Goal: Task Accomplishment & Management: Manage account settings

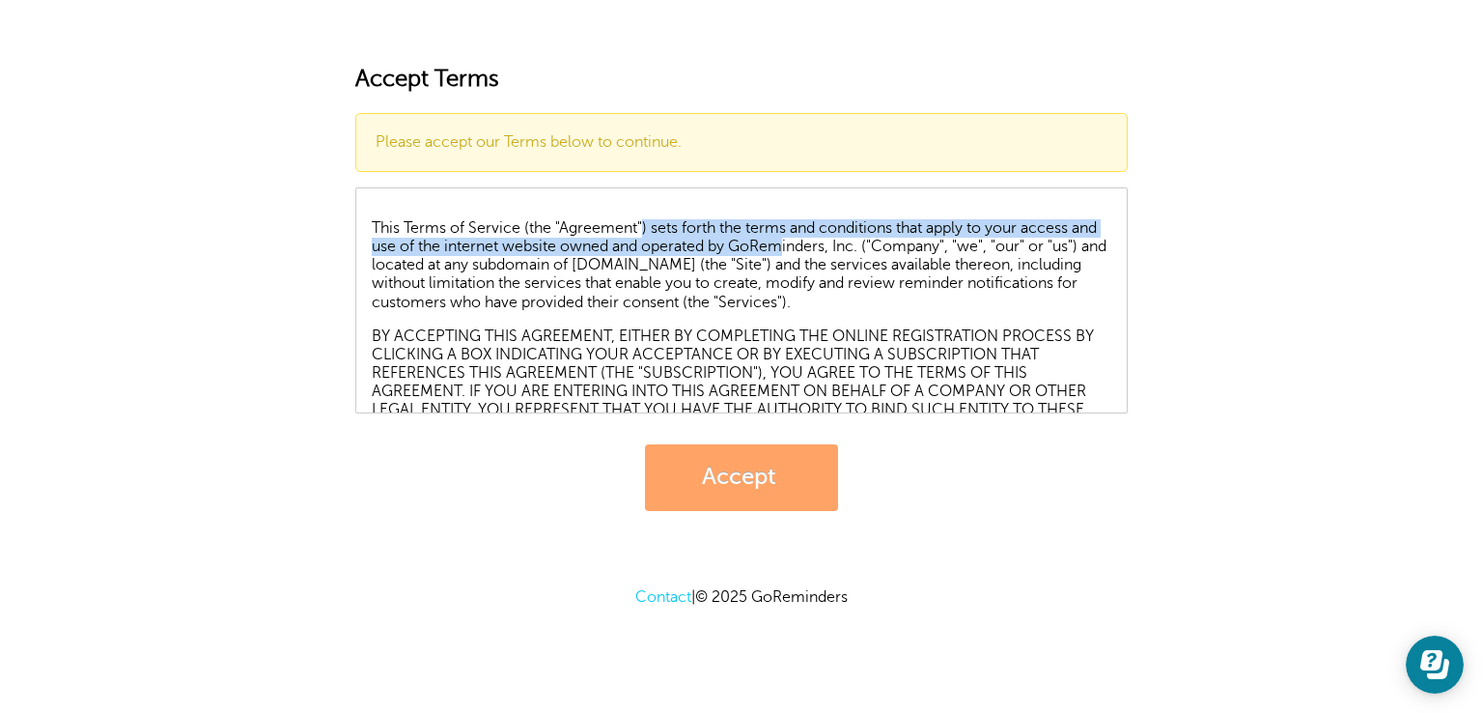
drag, startPoint x: 642, startPoint y: 225, endPoint x: 815, endPoint y: 241, distance: 173.6
click at [815, 241] on p "This Terms of Service (the "Agreement") sets forth the terms and conditions tha…" at bounding box center [742, 265] width 740 height 93
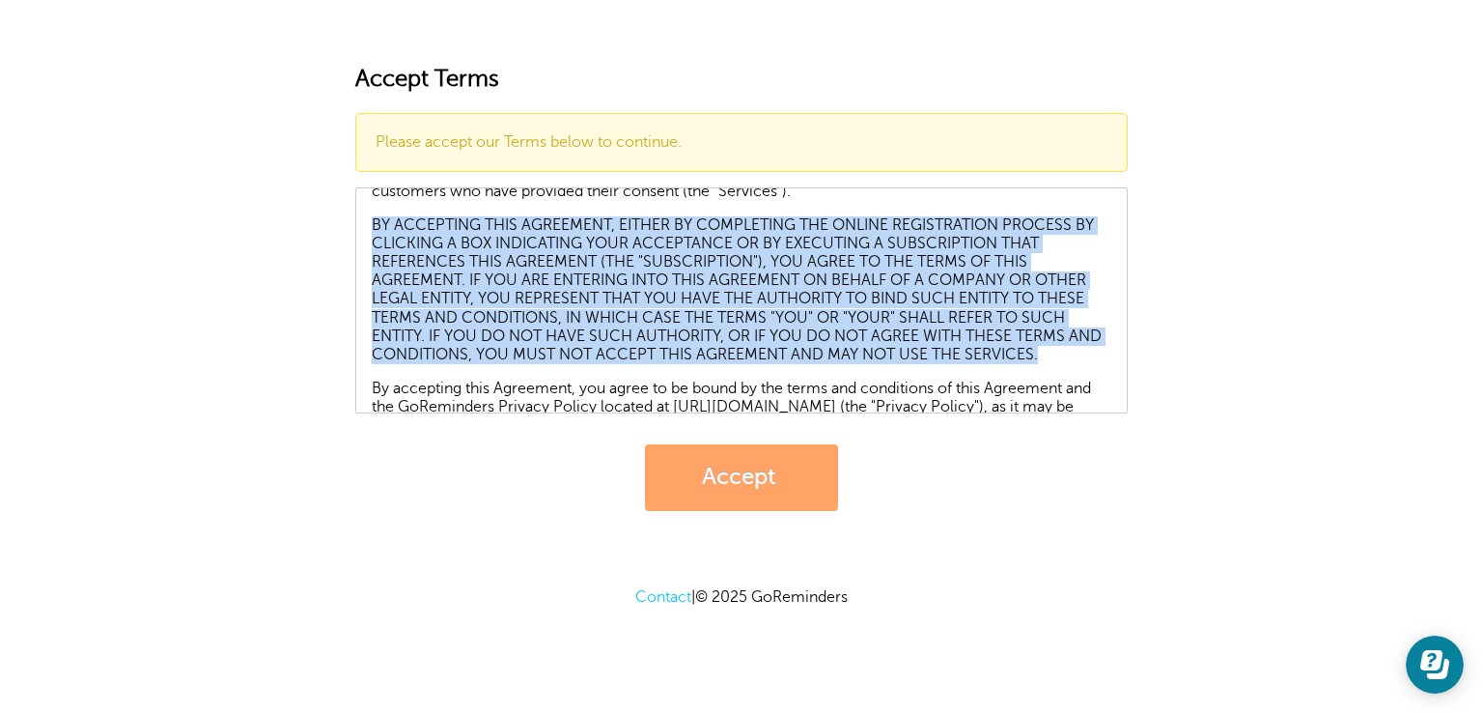
drag, startPoint x: 367, startPoint y: 218, endPoint x: 1112, endPoint y: 351, distance: 756.2
click at [1112, 351] on div "This Terms of Service (the "Agreement") sets forth the terms and conditions tha…" at bounding box center [741, 300] width 773 height 226
copy p "BY ACCEPTING THIS AGREEMENT, EITHER BY COMPLETING THE ONLINE REGISTRATION PROCE…"
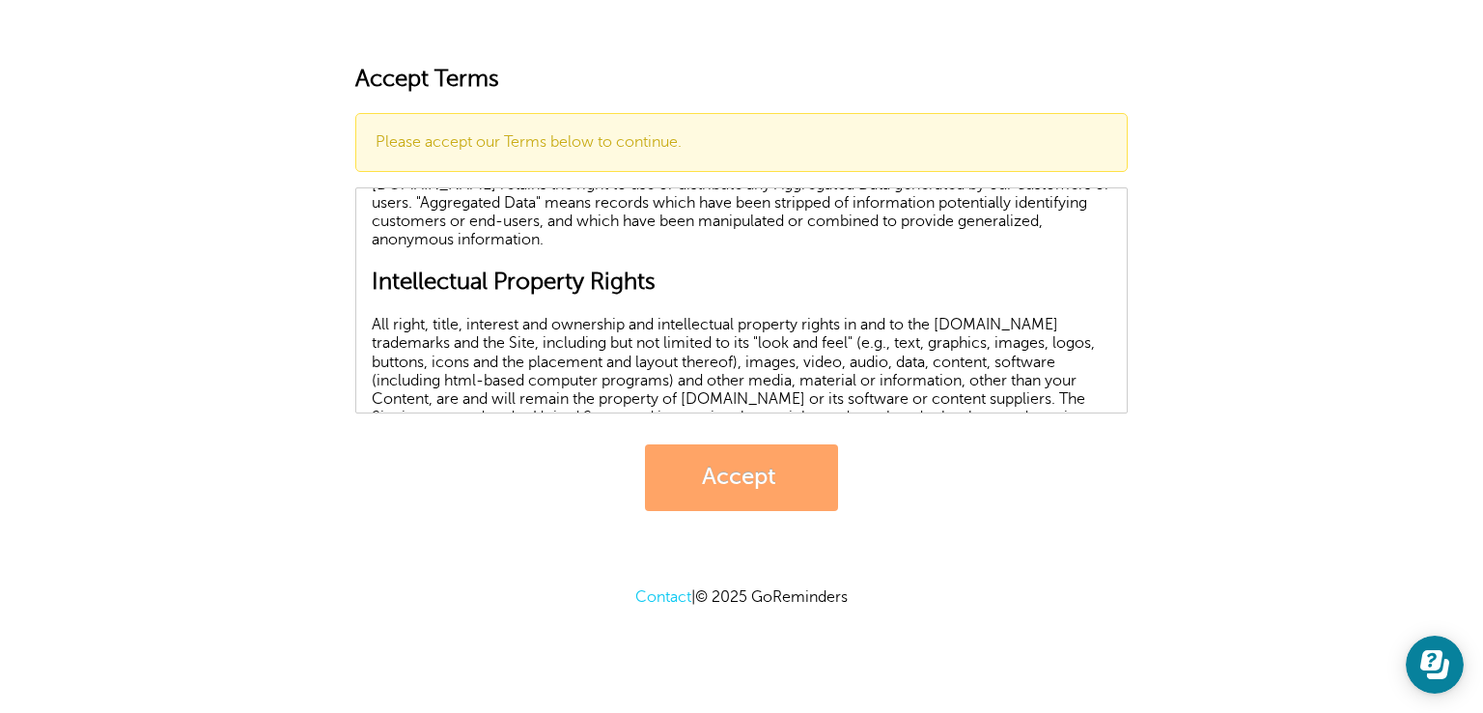
scroll to position [8266, 0]
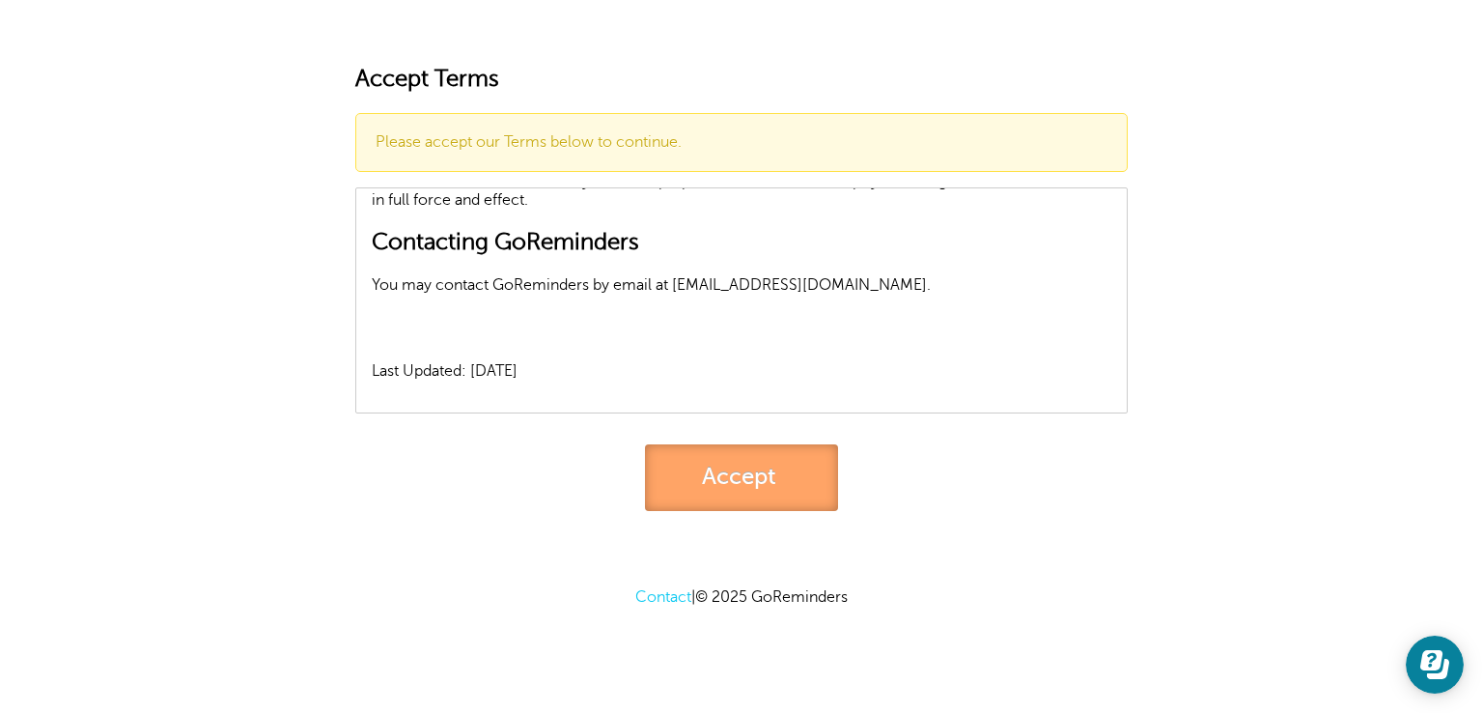
click at [768, 477] on link "Accept" at bounding box center [741, 477] width 193 height 67
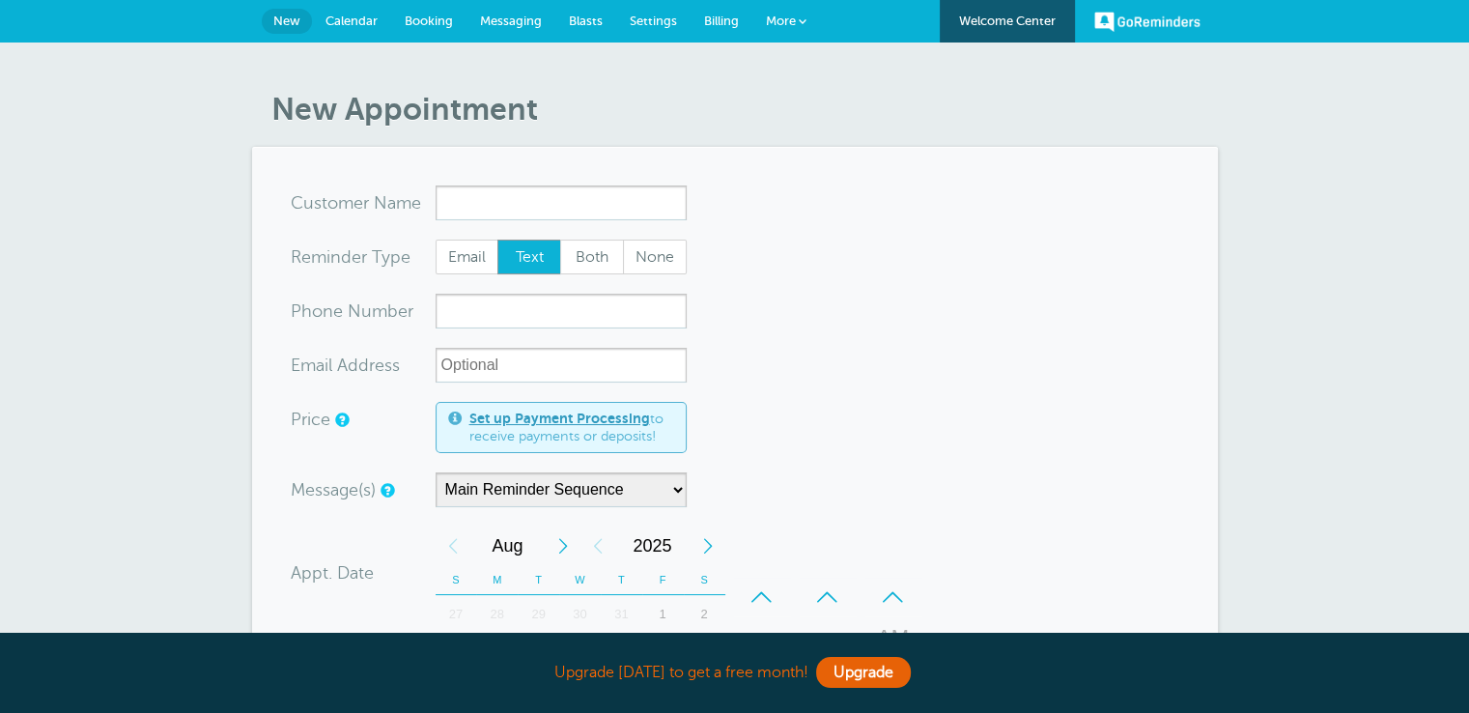
click at [534, 203] on input "x-no-autofill" at bounding box center [561, 202] width 251 height 35
click at [1451, 152] on div "New Appointment You are creating a new customer. To use an existing customer se…" at bounding box center [734, 649] width 1469 height 1214
click at [1401, 244] on div "New Appointment You are creating a new customer. To use an existing customer se…" at bounding box center [734, 649] width 1469 height 1214
click at [574, 264] on span "Both" at bounding box center [592, 256] width 62 height 33
click at [560, 239] on input "Both" at bounding box center [559, 239] width 1 height 1
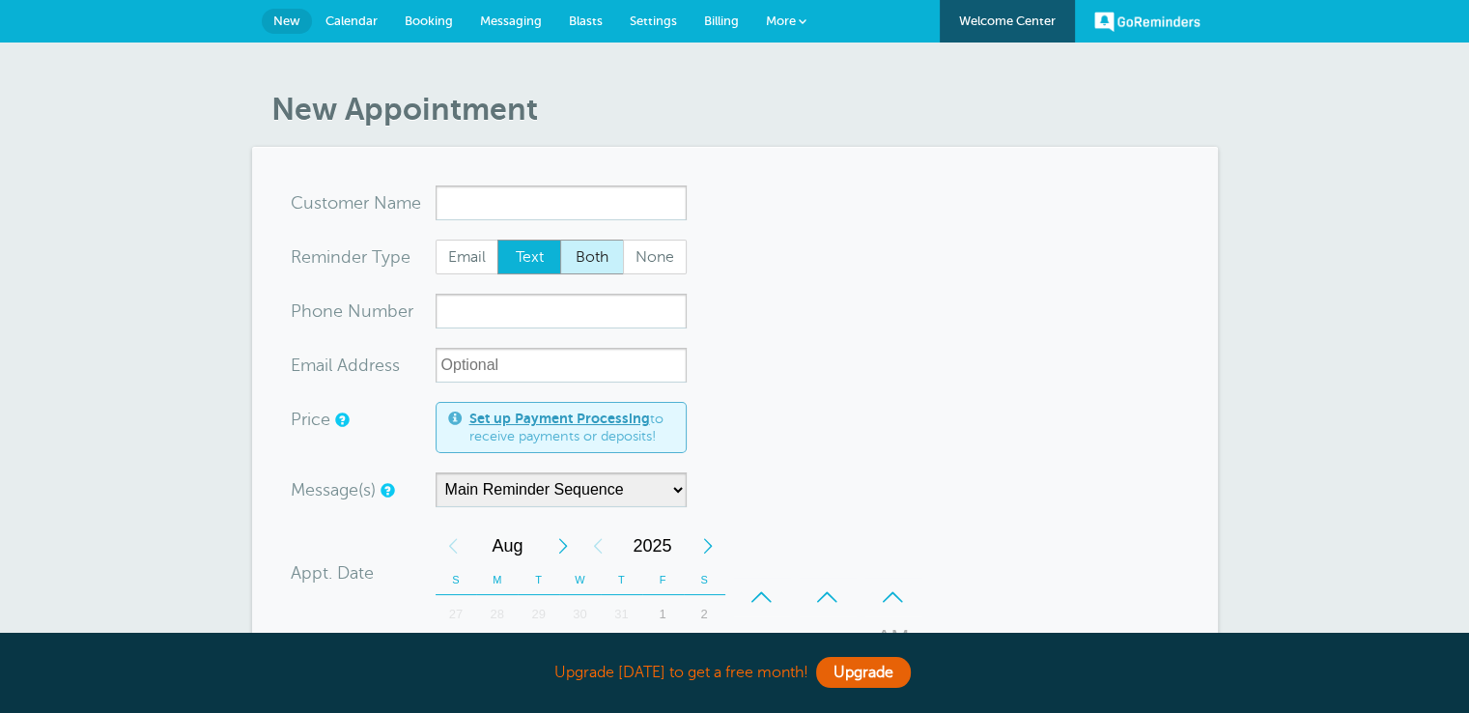
radio input "true"
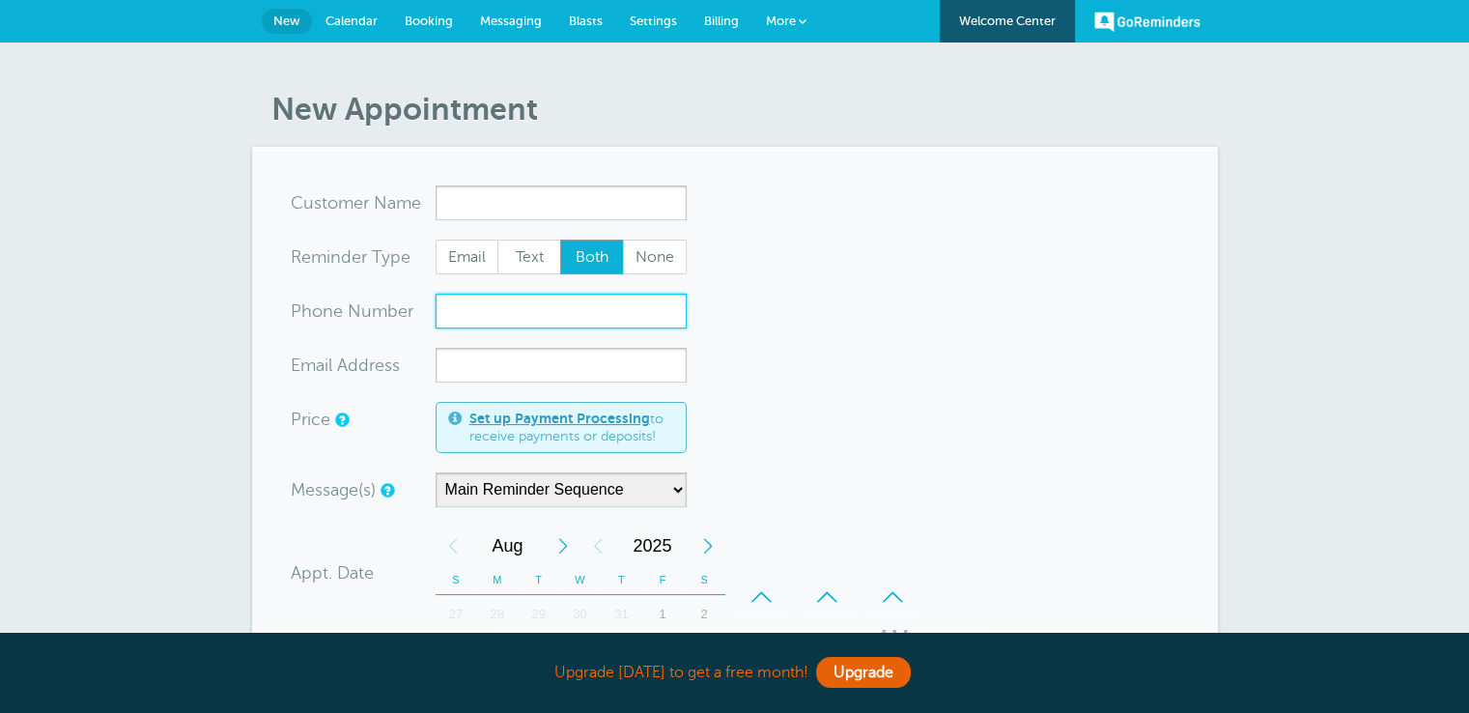
click at [563, 307] on input "xxx-no-autofill" at bounding box center [561, 311] width 251 height 35
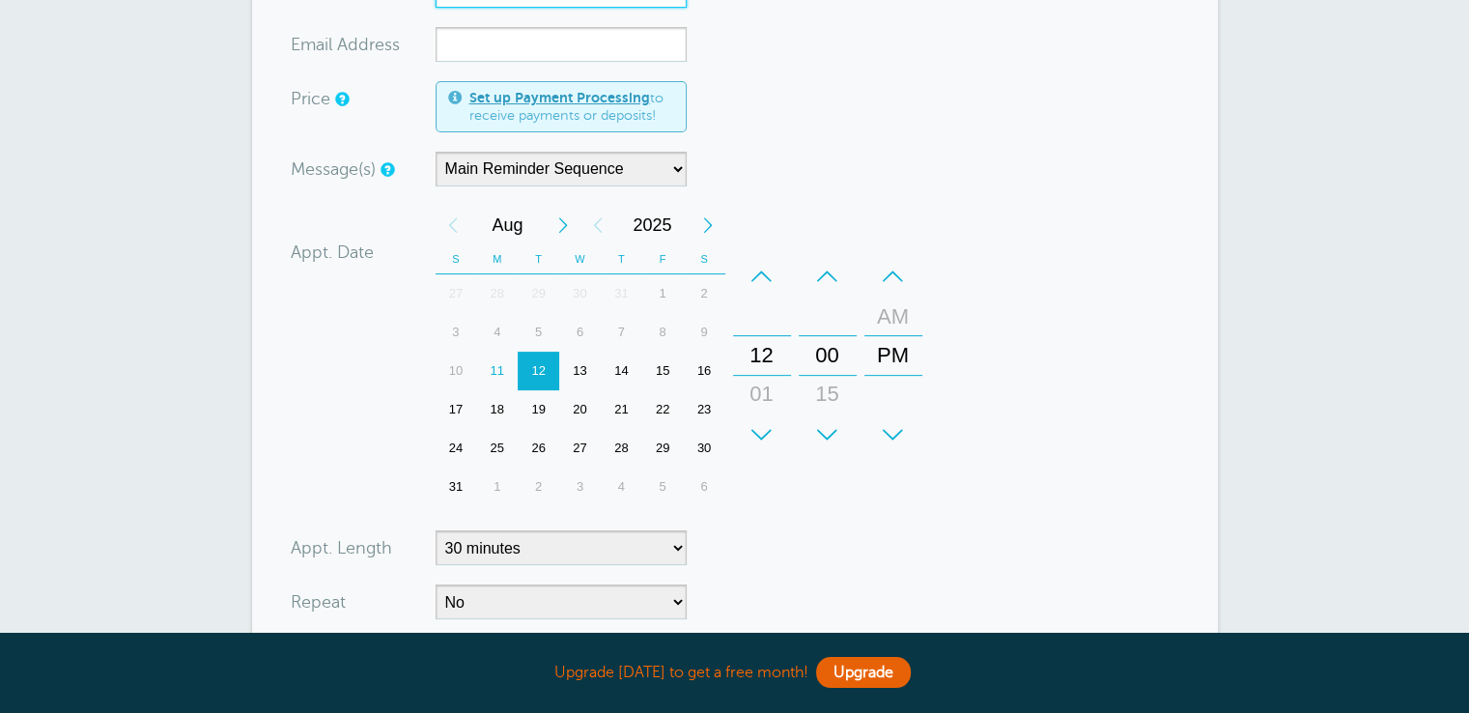
scroll to position [313, 0]
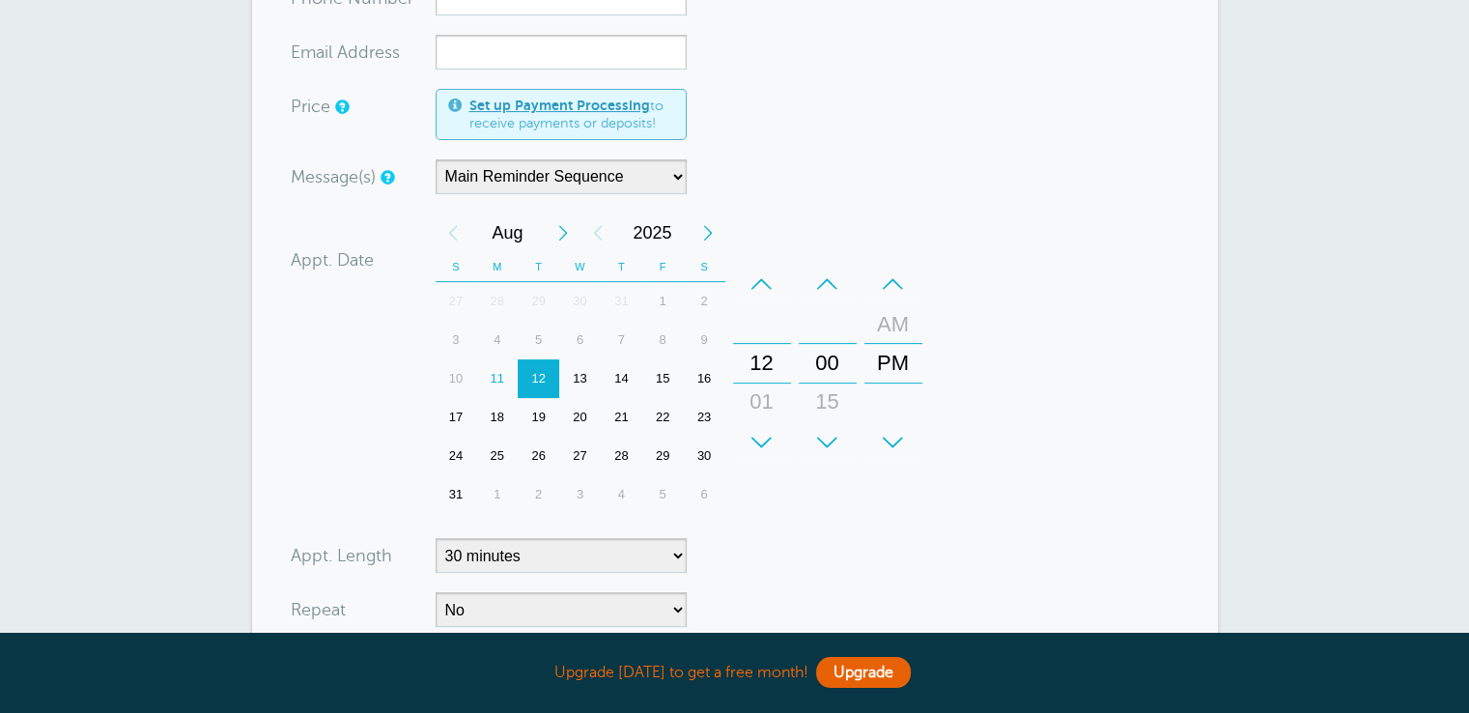
click at [1402, 440] on div "New Appointment You are creating a new customer. To use an existing customer se…" at bounding box center [734, 337] width 1469 height 1214
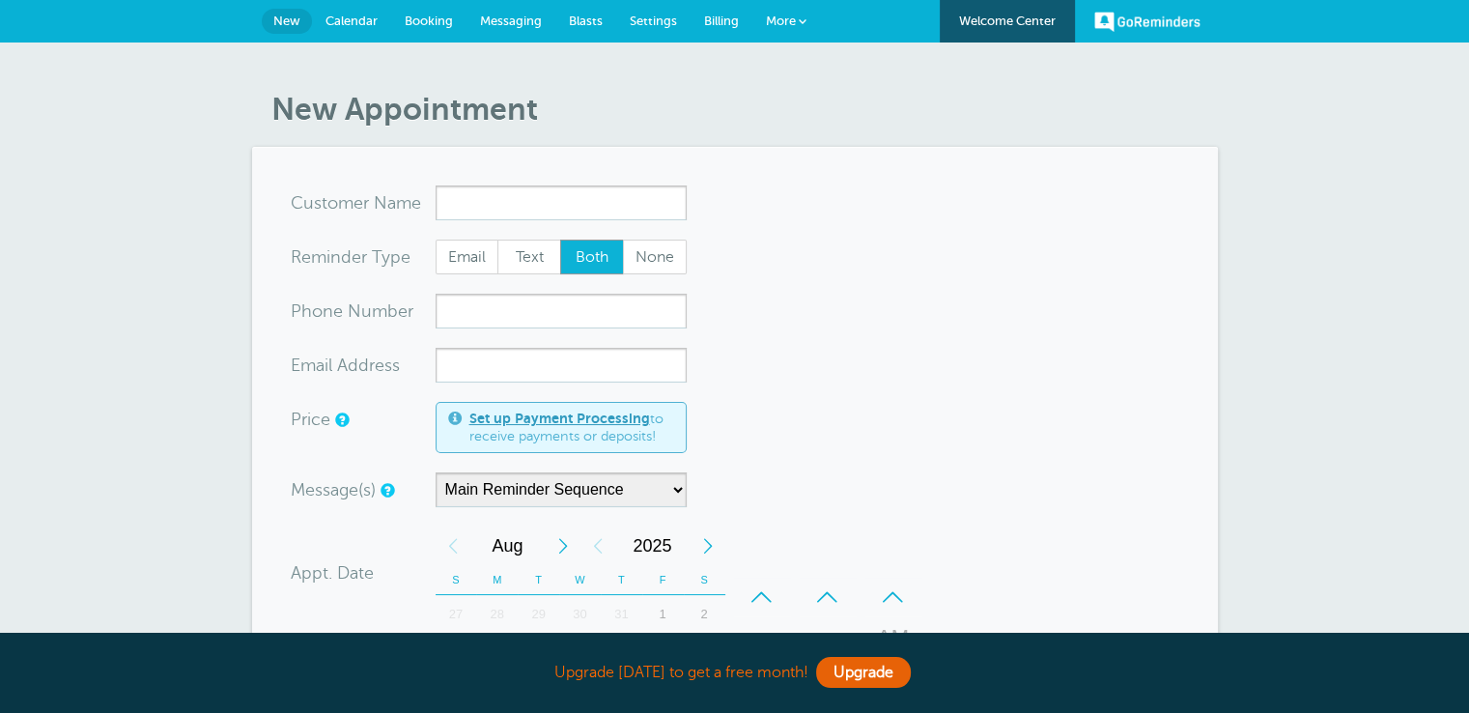
click at [1112, 29] on link "GoReminders" at bounding box center [1147, 21] width 106 height 42
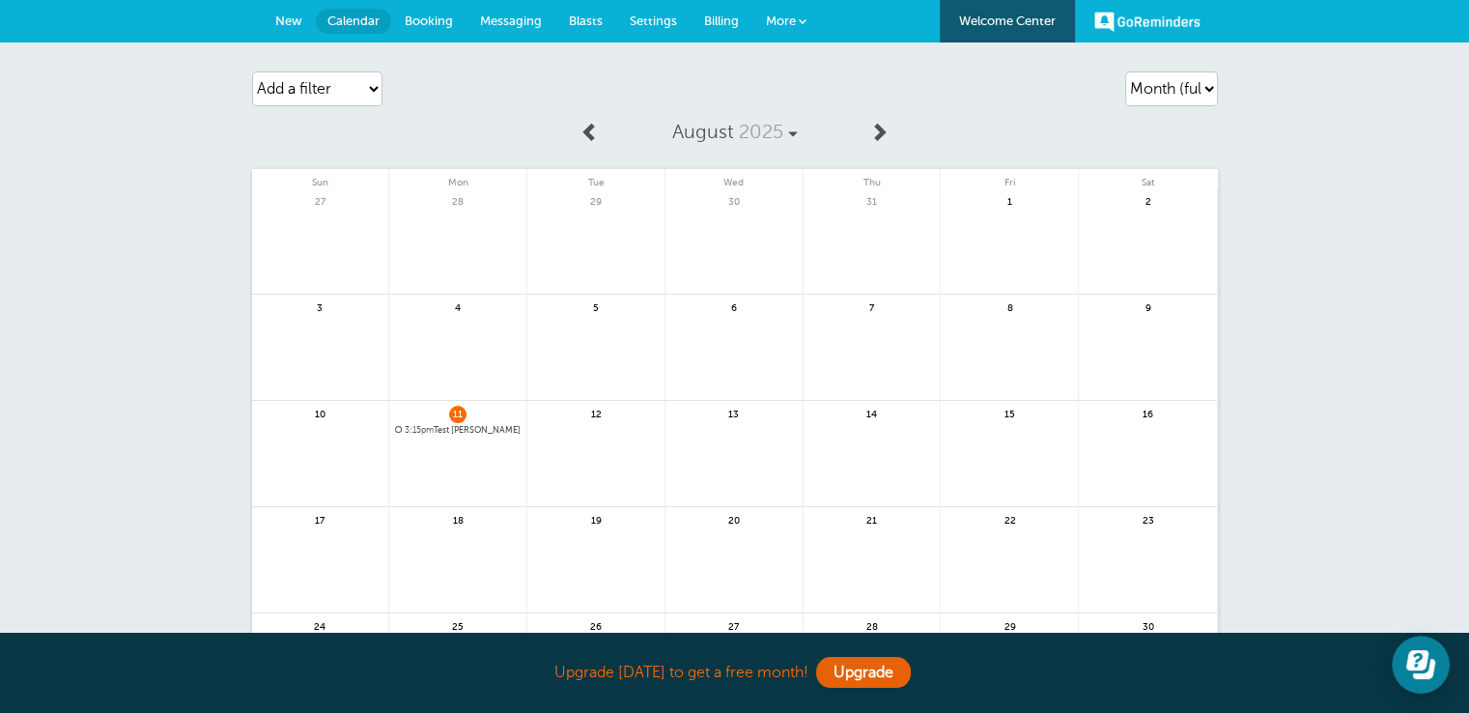
click at [297, 21] on span "New" at bounding box center [288, 21] width 27 height 14
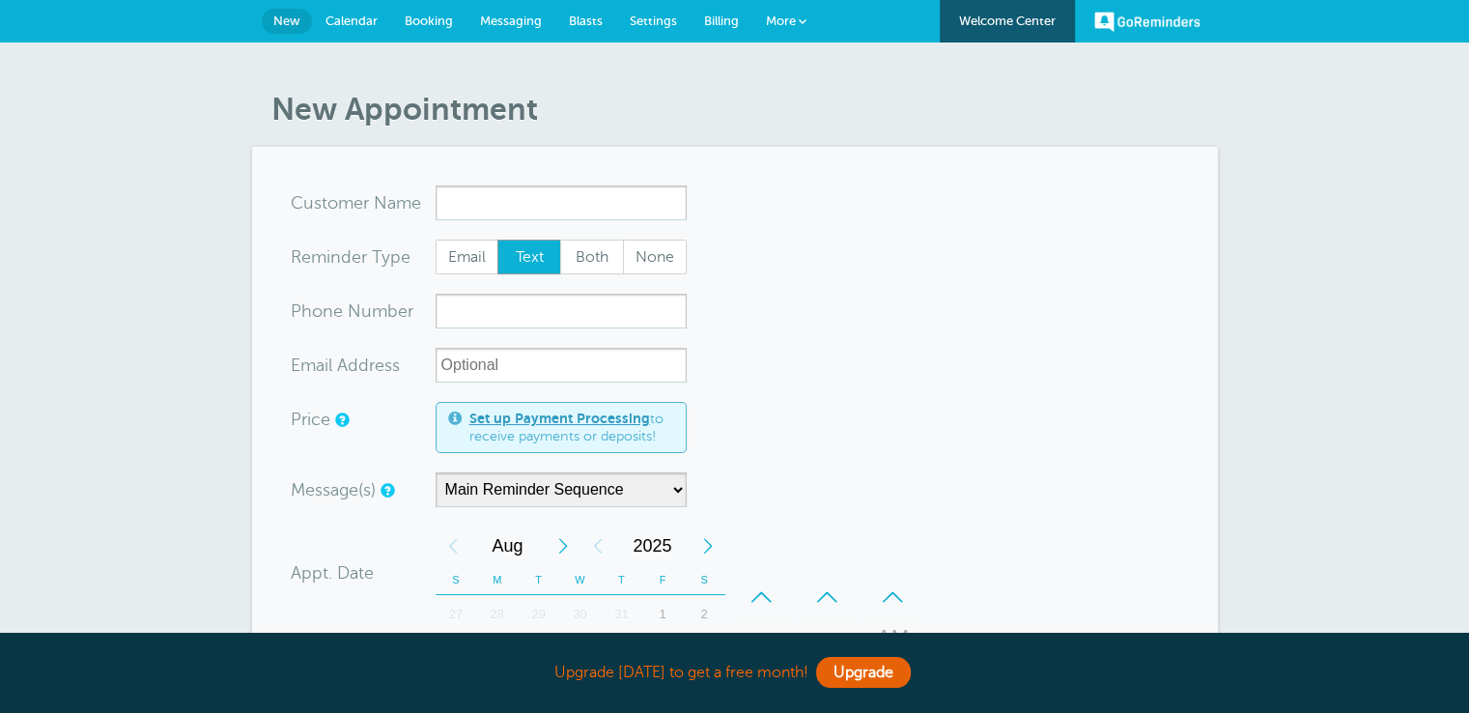
click at [351, 28] on link "Calendar" at bounding box center [351, 21] width 79 height 42
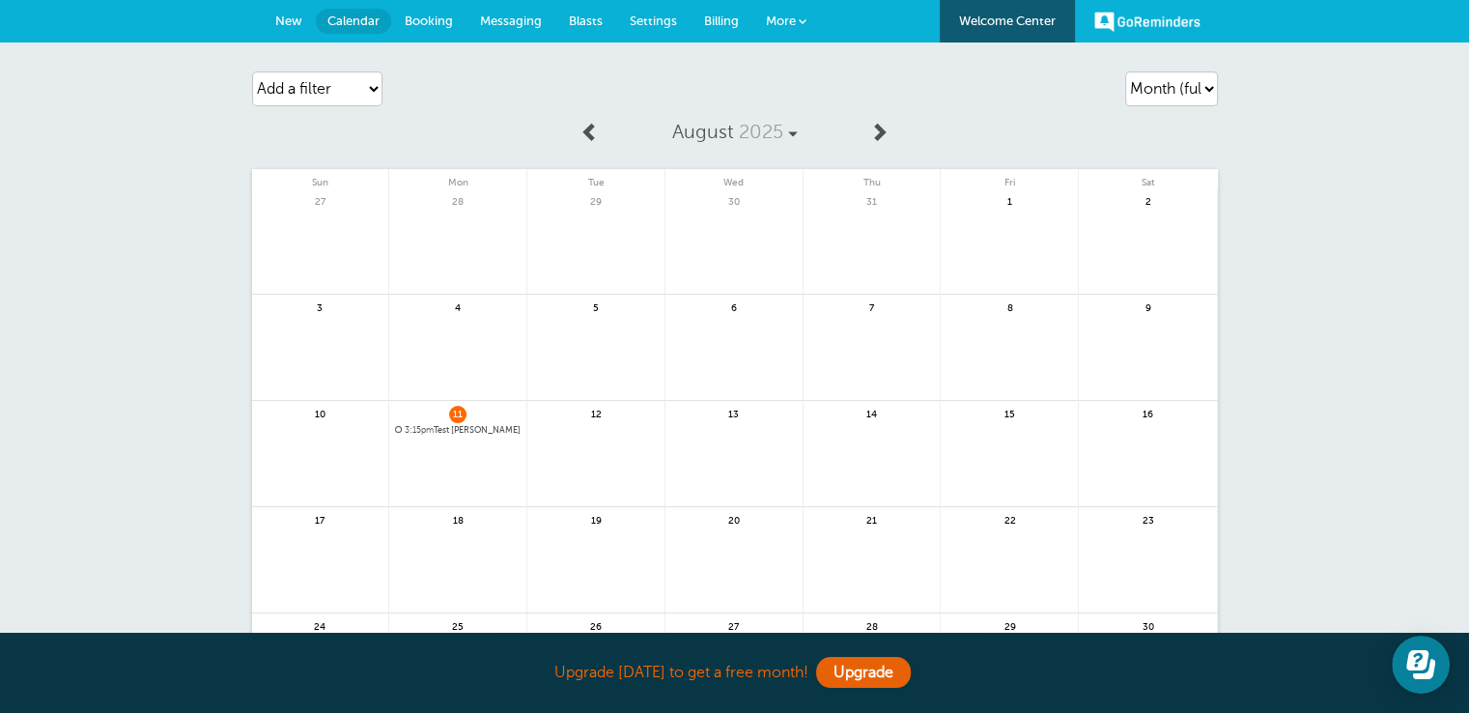
drag, startPoint x: 0, startPoint y: 0, endPoint x: 1482, endPoint y: 62, distance: 1483.7
click at [1468, 62] on html "Upgrade [DATE] to get a free month! Upgrade GoReminders [GEOGRAPHIC_DATA] New C…" at bounding box center [734, 560] width 1469 height 1120
click at [406, 17] on span "Booking" at bounding box center [429, 21] width 48 height 14
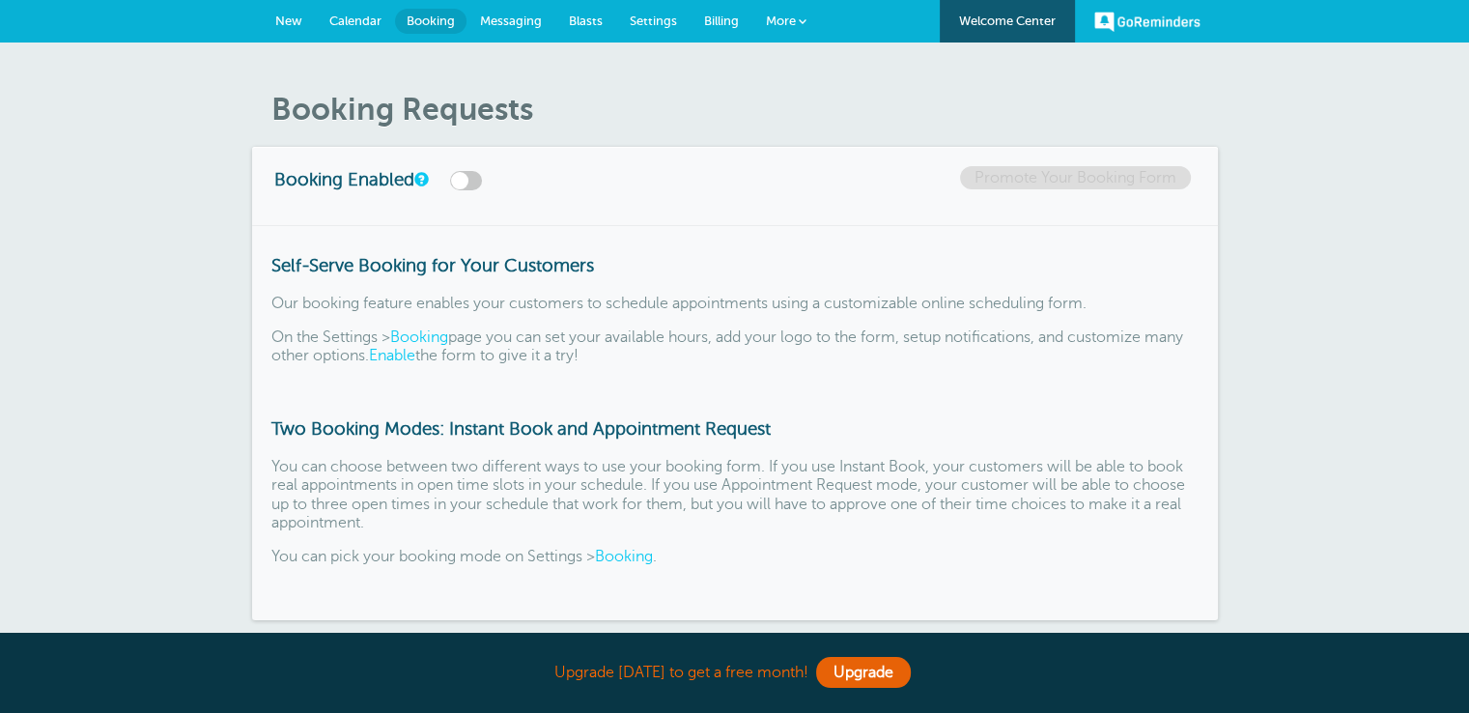
click at [541, 30] on link "Messaging" at bounding box center [510, 21] width 89 height 42
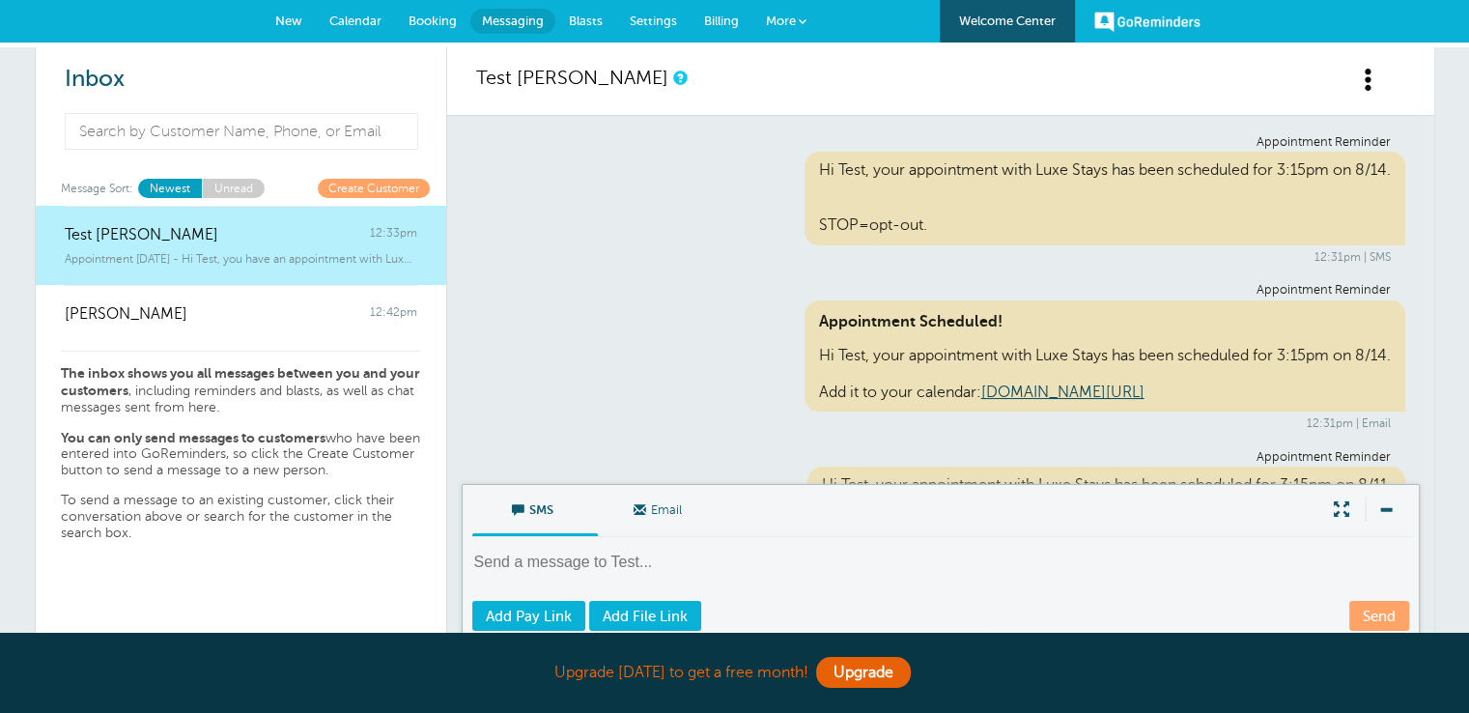
scroll to position [830, 0]
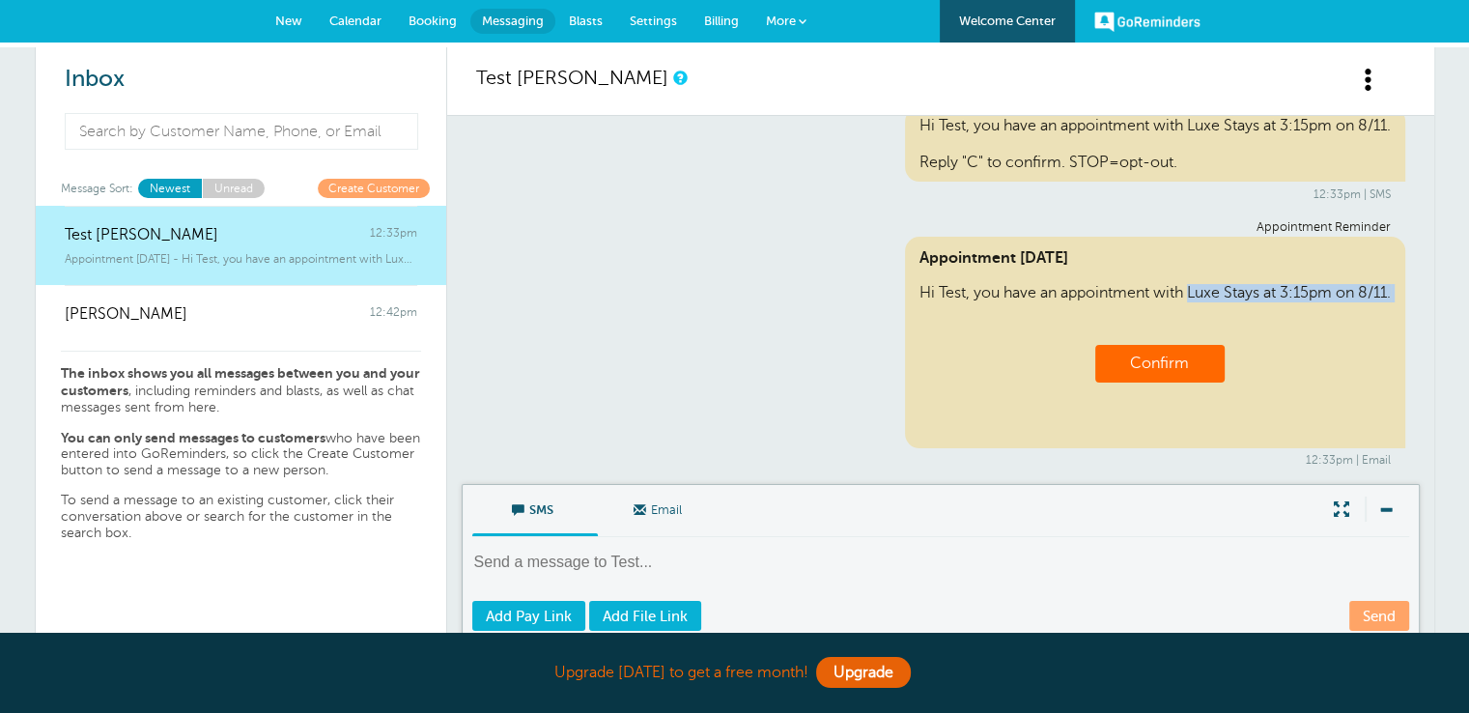
drag, startPoint x: 895, startPoint y: 290, endPoint x: 1374, endPoint y: 309, distance: 479.4
click at [1374, 309] on div "Appointment [DATE] Hi Test, you have an appointment with Luxe Stays at 3:15pm o…" at bounding box center [1155, 342] width 500 height 211
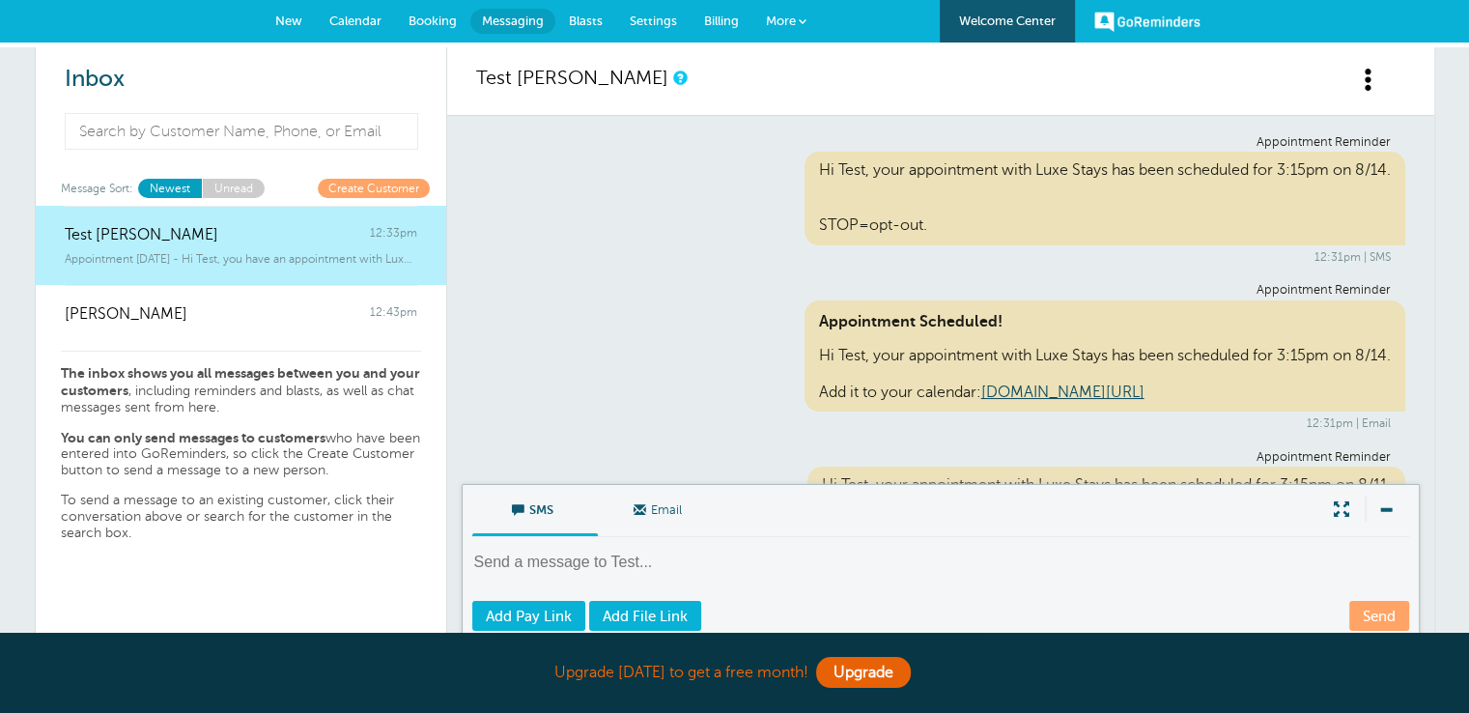
scroll to position [830, 0]
